Goal: Information Seeking & Learning: Check status

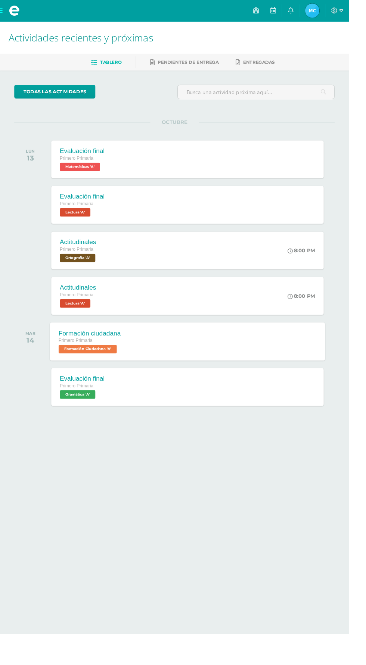
click at [164, 355] on div "Formación ciudadana Primero Primaria Formación Ciudadana 'A' Formación ciudadan…" at bounding box center [196, 358] width 289 height 40
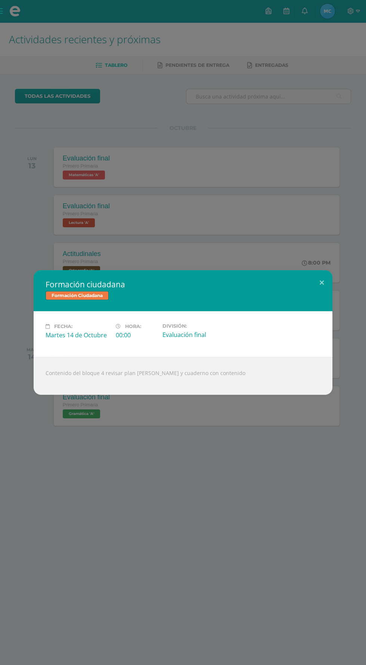
click at [259, 135] on div "Formación ciudadana Formación Ciudadana Fecha: Martes 14 de Octubre Hora: 00:00…" at bounding box center [183, 332] width 366 height 665
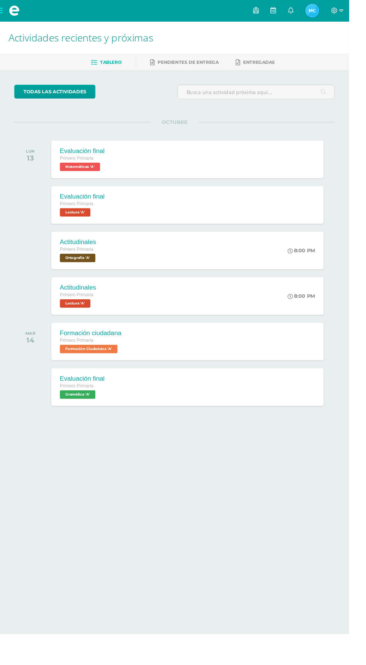
click at [336, 11] on span "Mía Jimena Mi Perfil" at bounding box center [328, 11] width 18 height 15
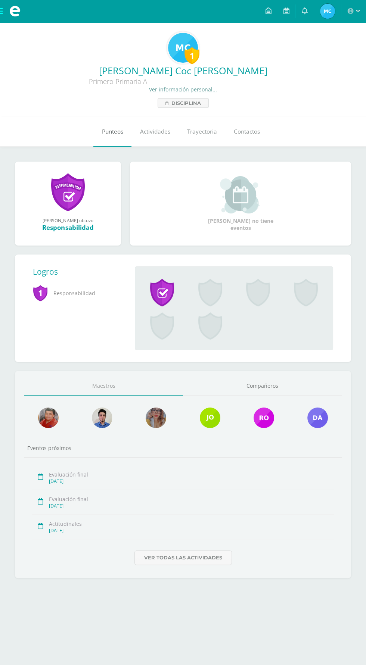
click at [96, 139] on link "Punteos" at bounding box center [112, 132] width 38 height 30
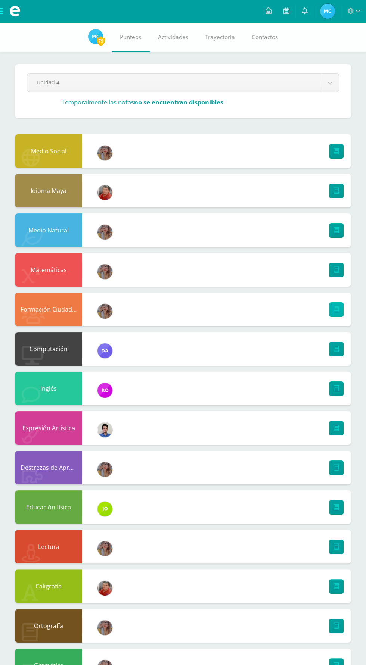
click at [339, 311] on link at bounding box center [336, 309] width 15 height 15
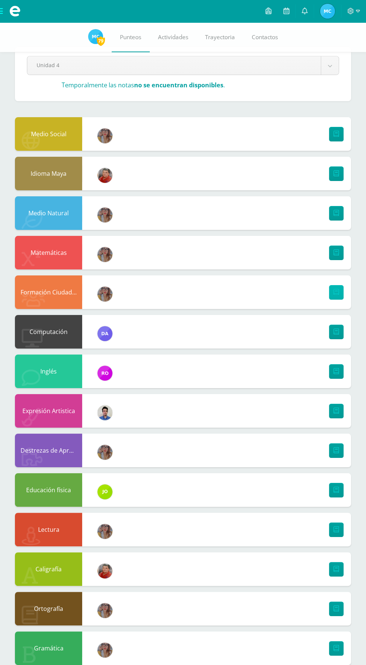
scroll to position [18, 0]
click at [339, 292] on link at bounding box center [336, 292] width 15 height 15
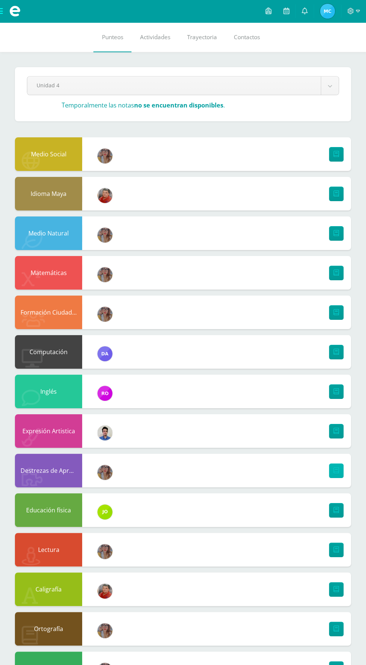
click at [337, 471] on icon at bounding box center [336, 471] width 6 height 6
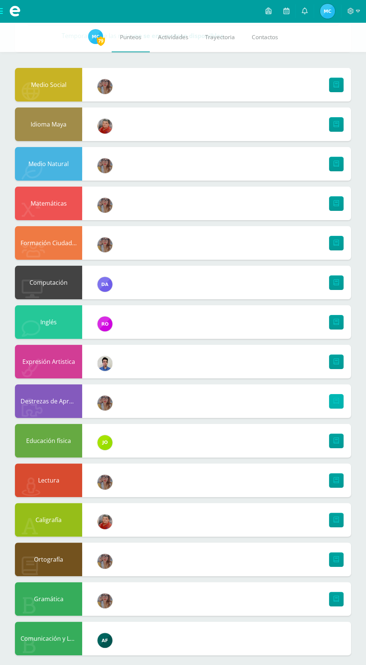
scroll to position [71, 0]
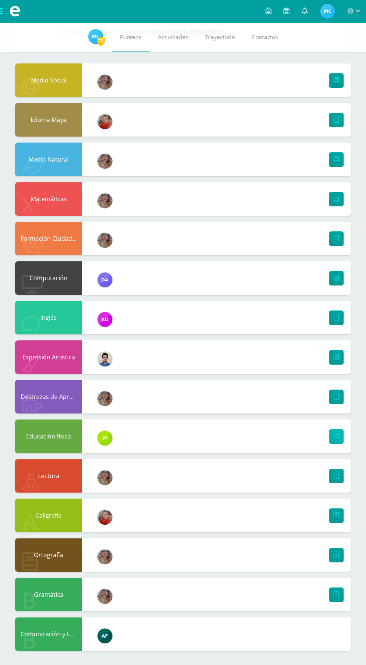
click at [337, 434] on icon at bounding box center [336, 437] width 6 height 6
click at [336, 521] on link at bounding box center [336, 516] width 15 height 15
click at [336, 600] on link at bounding box center [336, 595] width 15 height 15
